Goal: Information Seeking & Learning: Learn about a topic

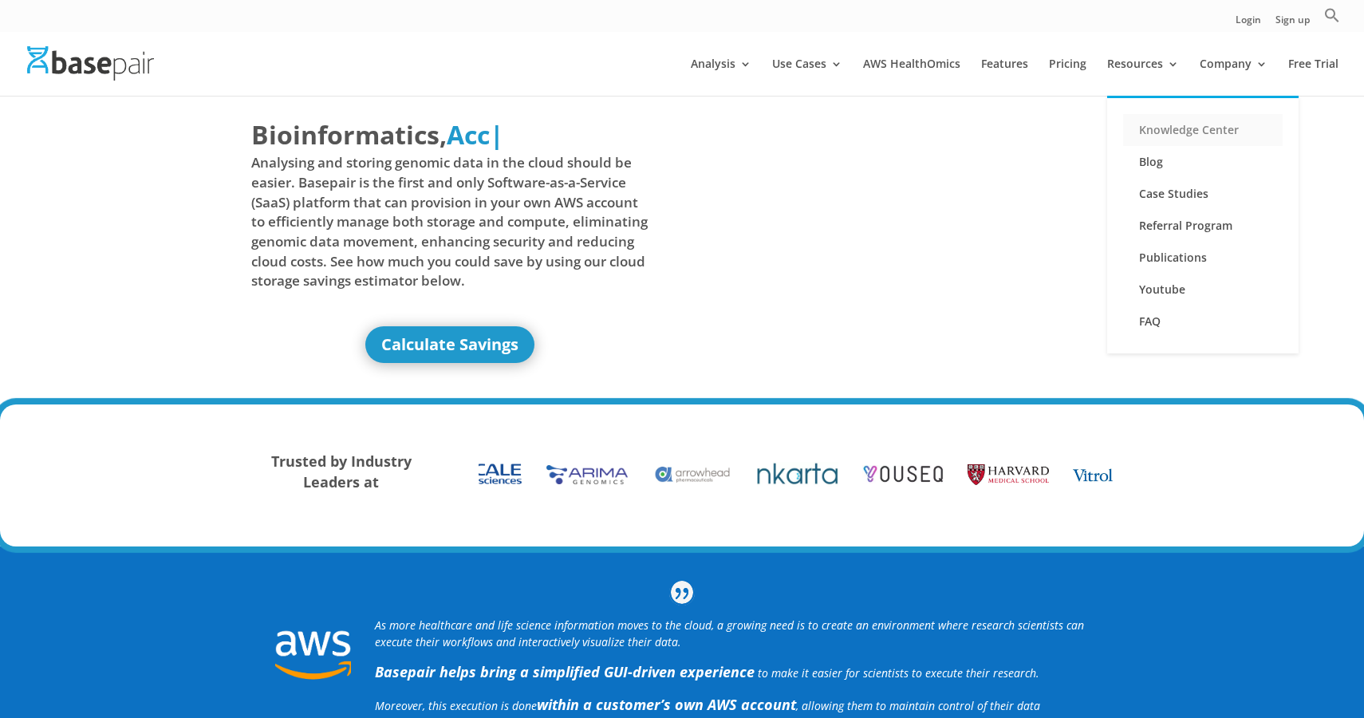
click at [1143, 128] on link "Knowledge Center" at bounding box center [1202, 130] width 159 height 32
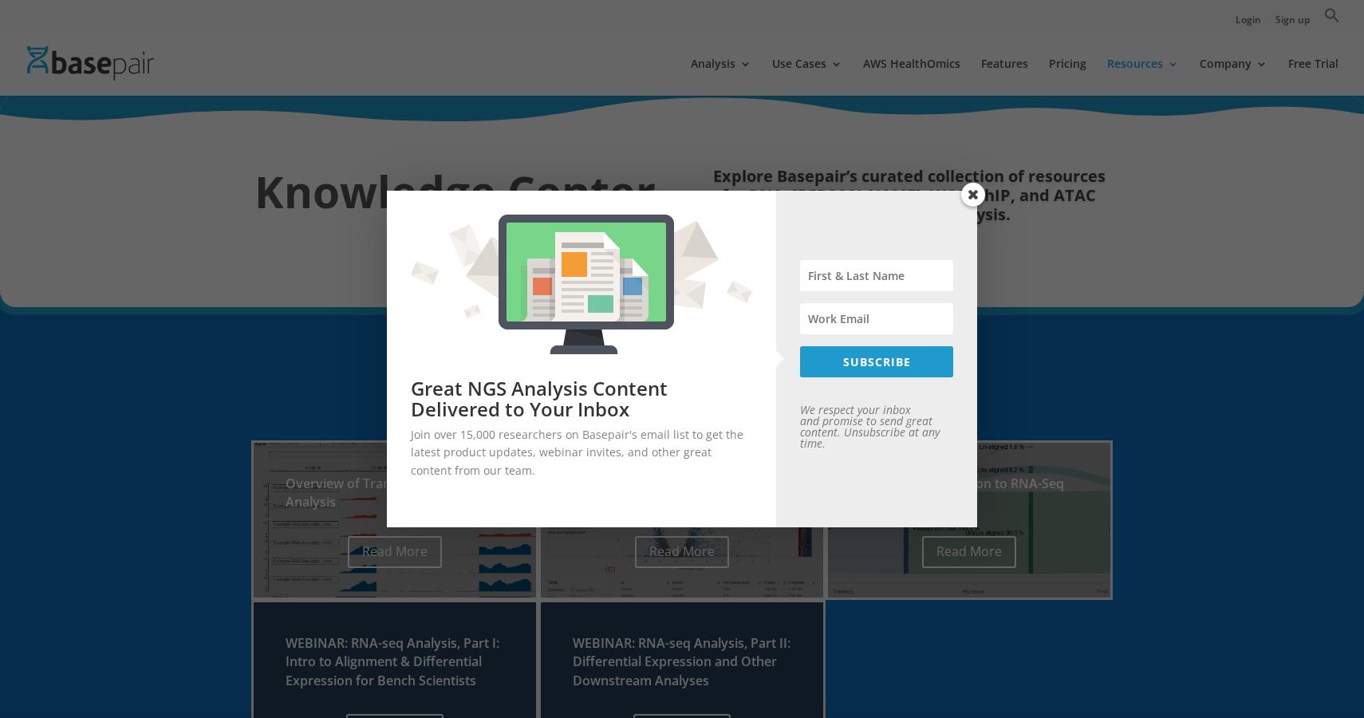
click at [984, 194] on span at bounding box center [973, 195] width 24 height 24
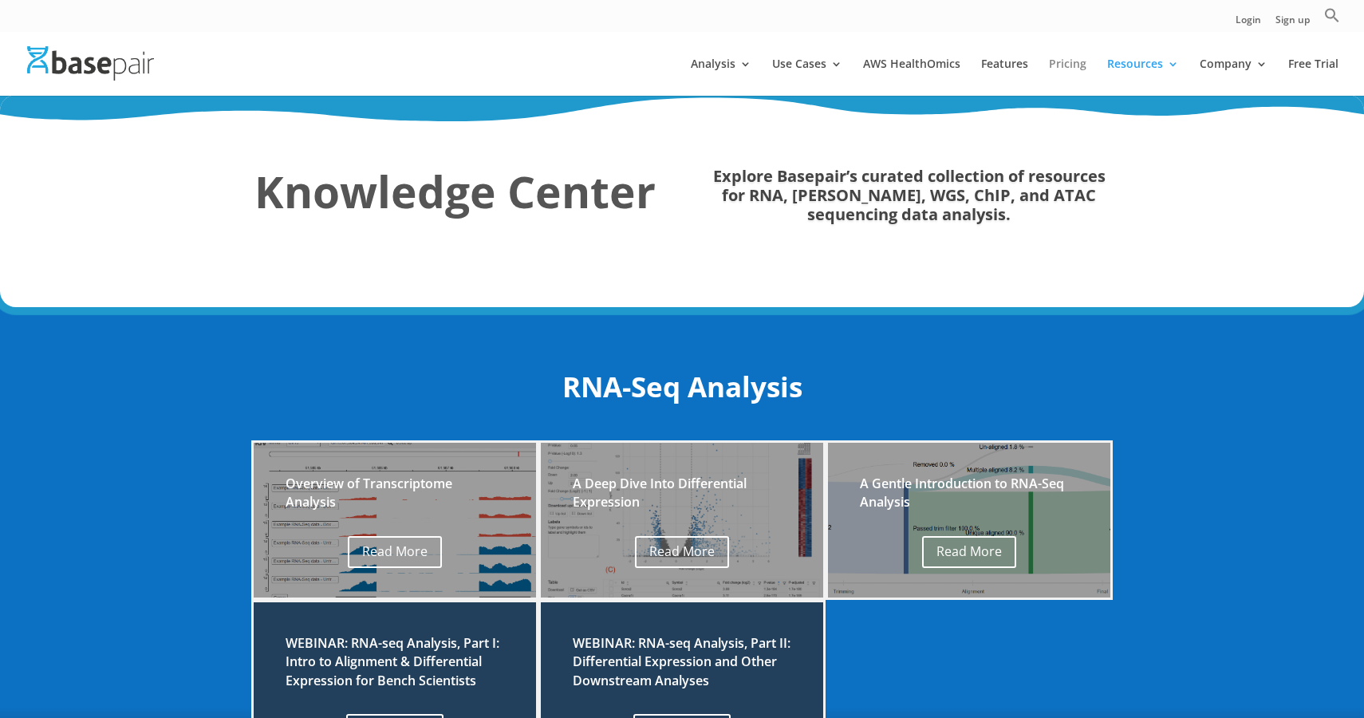
click at [1075, 60] on link "Pricing" at bounding box center [1067, 76] width 37 height 37
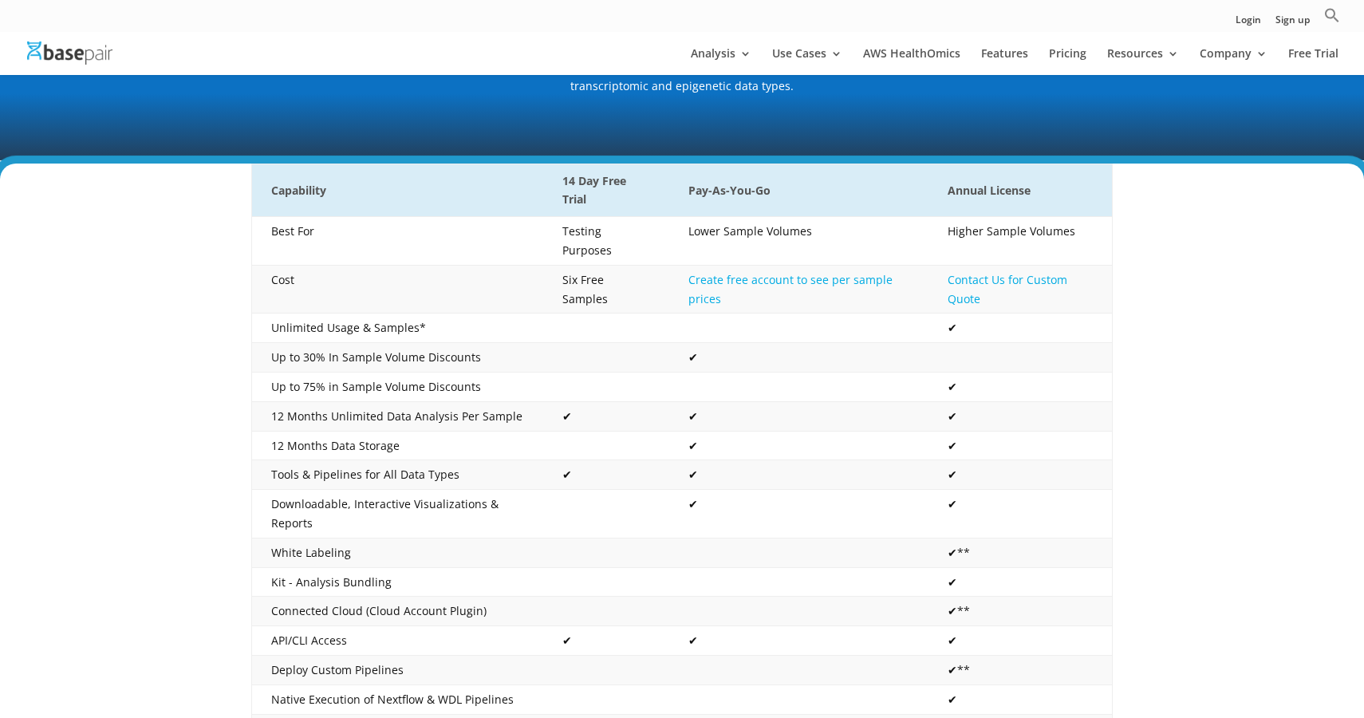
scroll to position [250, 0]
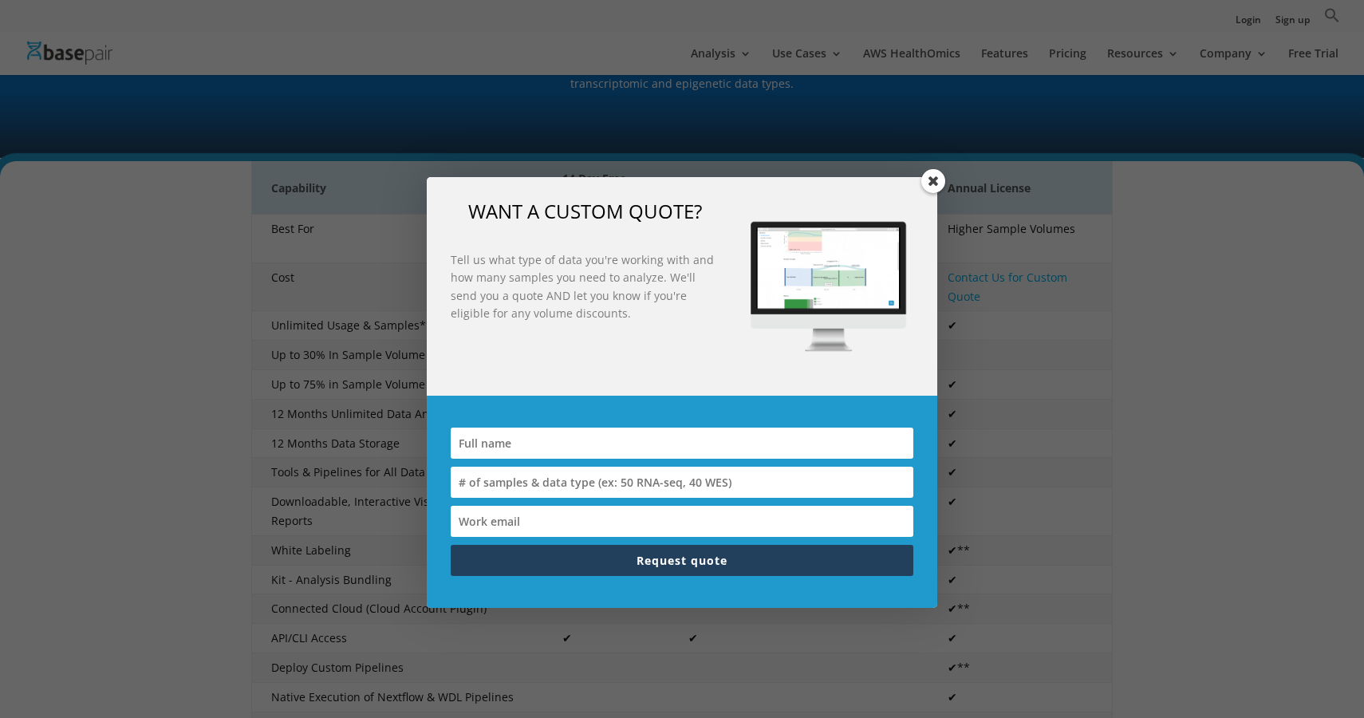
click at [928, 175] on span at bounding box center [933, 181] width 24 height 24
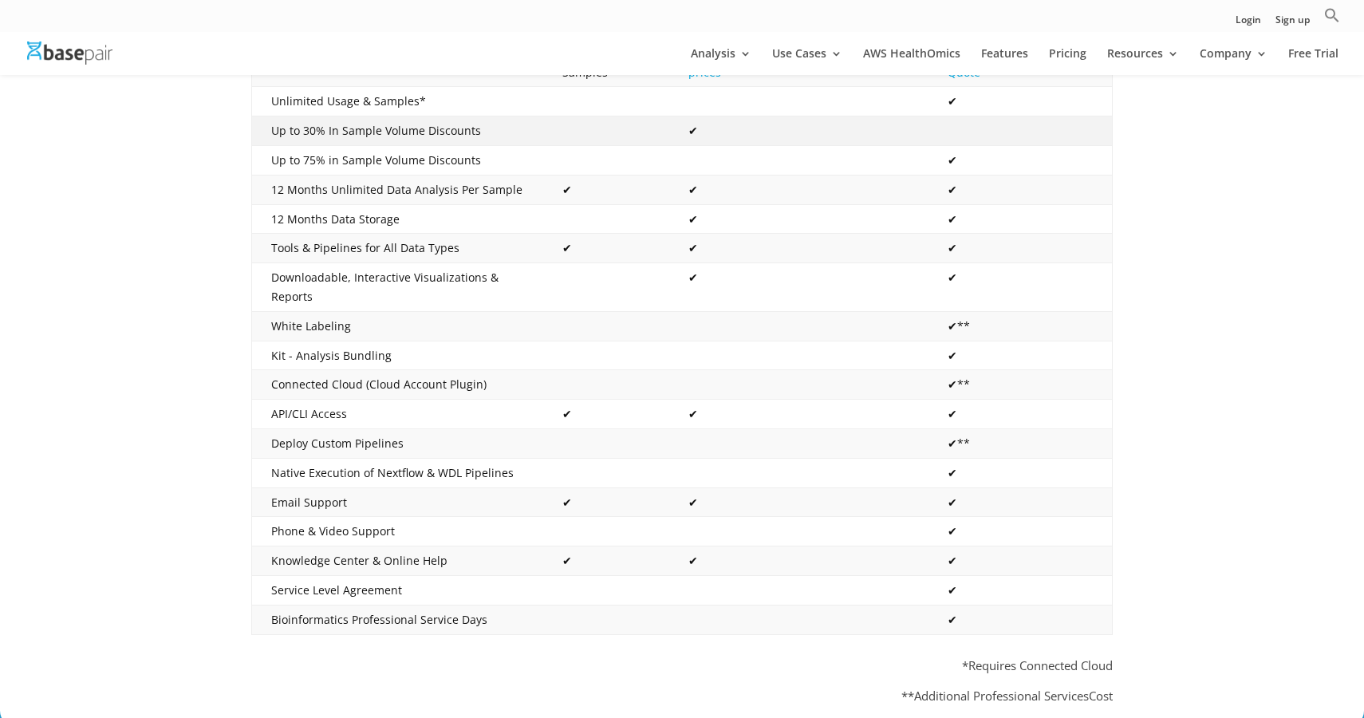
scroll to position [475, 0]
